Goal: Information Seeking & Learning: Learn about a topic

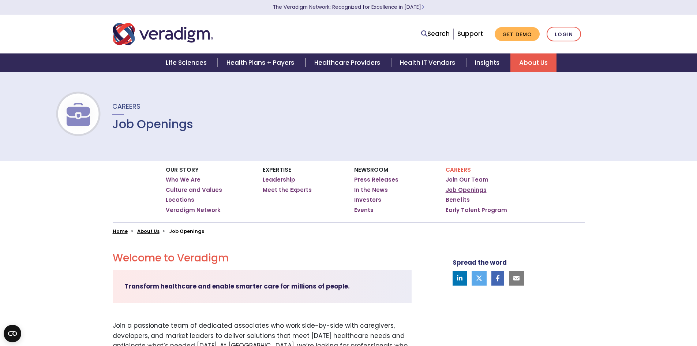
click at [455, 188] on link "Job Openings" at bounding box center [465, 189] width 41 height 7
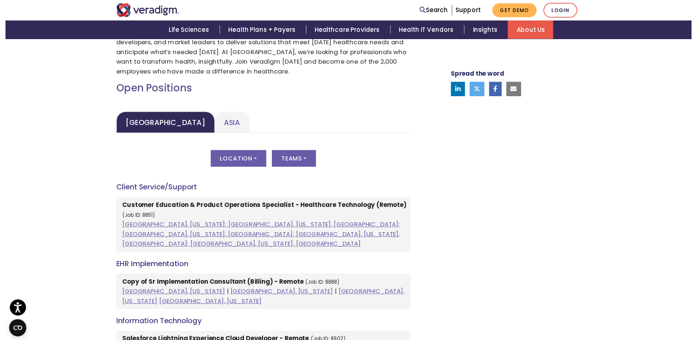
scroll to position [329, 0]
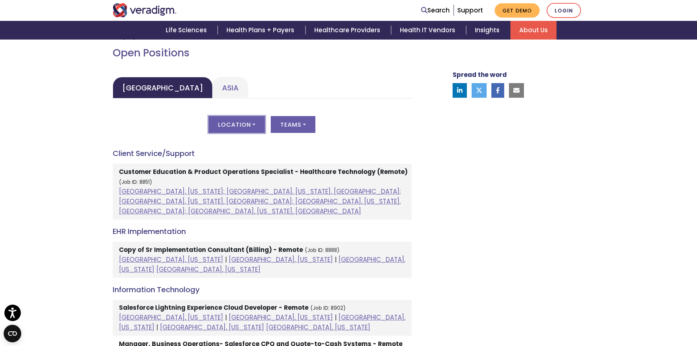
click at [255, 127] on button "Location" at bounding box center [236, 124] width 56 height 17
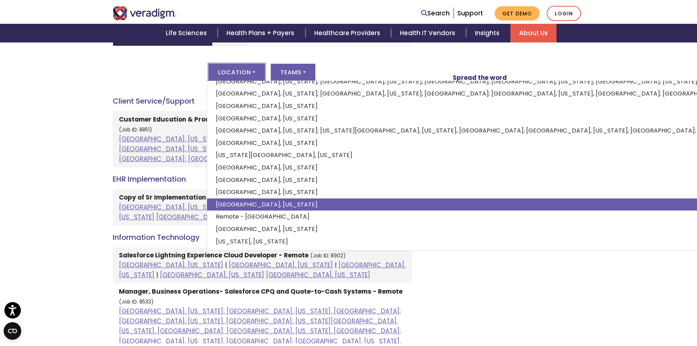
scroll to position [402, 0]
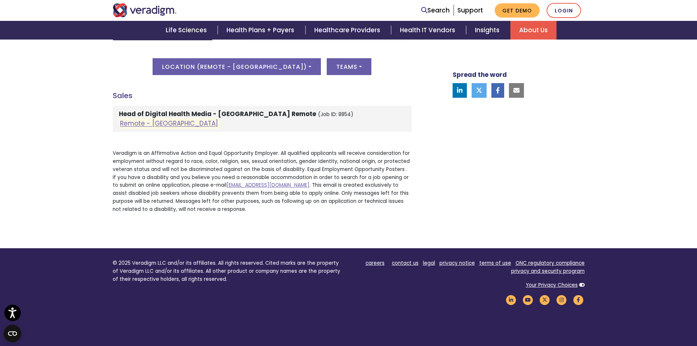
scroll to position [329, 0]
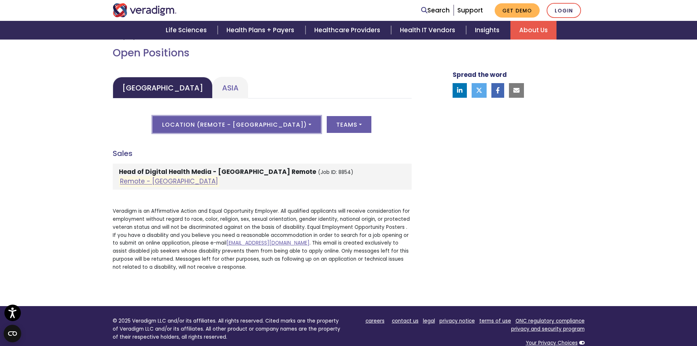
click at [268, 127] on button "Location ( Remote - [GEOGRAPHIC_DATA] )" at bounding box center [237, 124] width 168 height 17
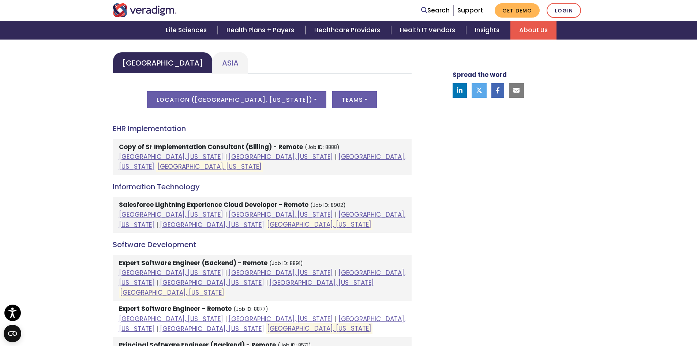
scroll to position [402, 0]
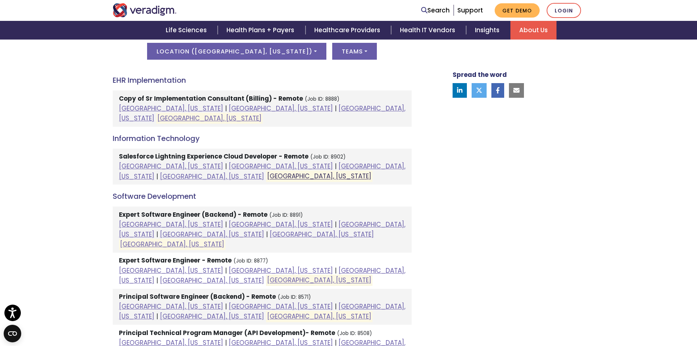
click at [267, 172] on link "[GEOGRAPHIC_DATA], [US_STATE]" at bounding box center [319, 176] width 104 height 9
